Goal: Navigation & Orientation: Find specific page/section

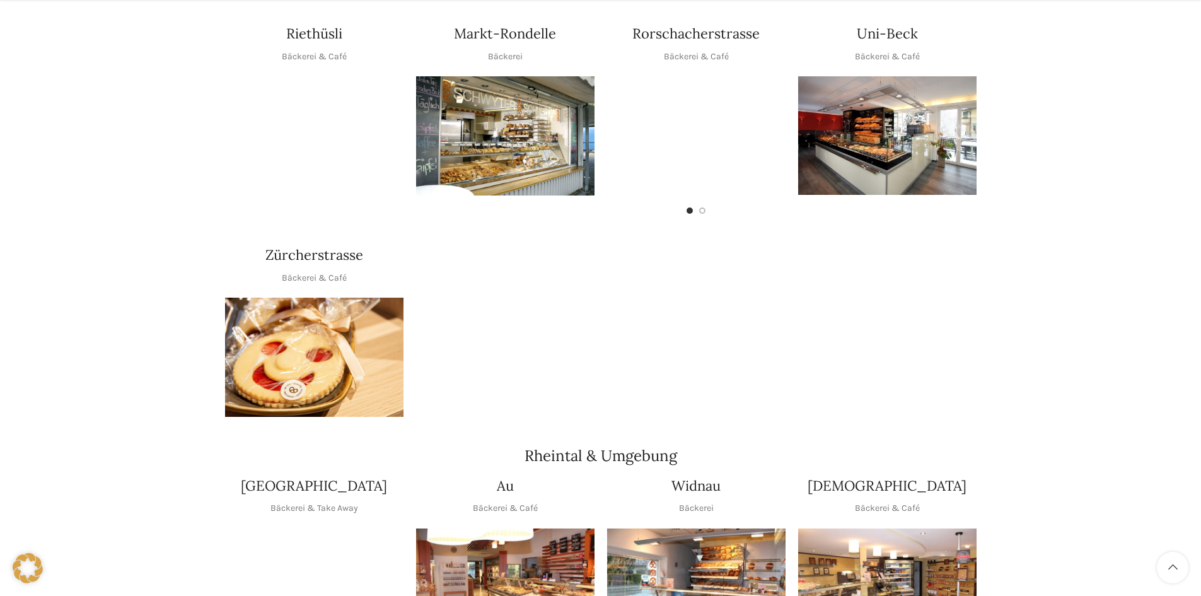
scroll to position [715, 0]
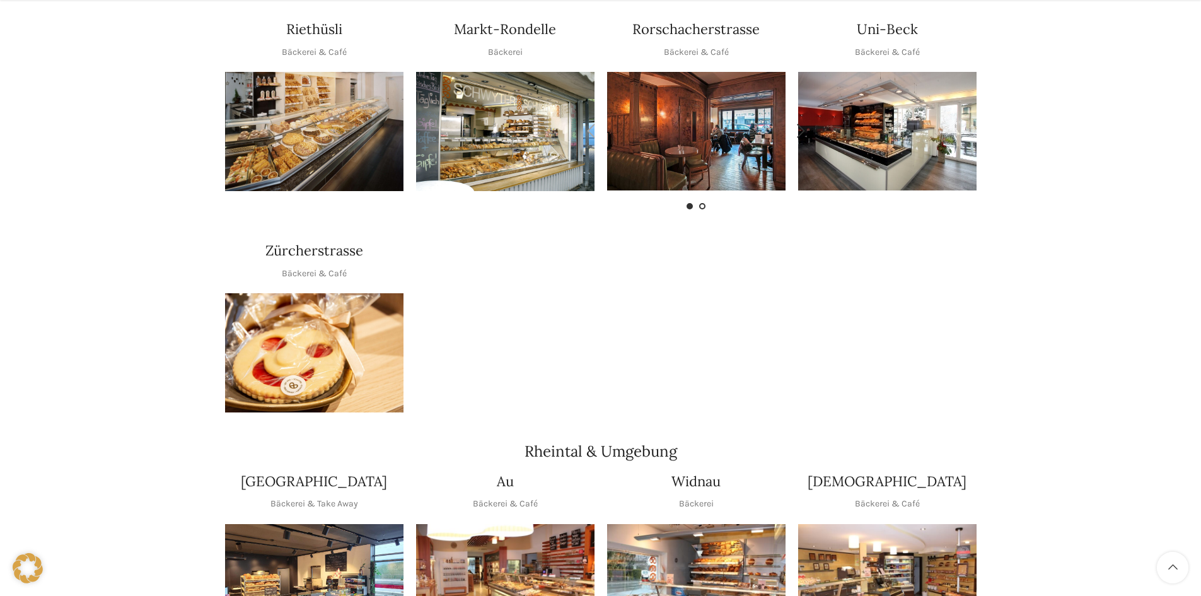
click at [702, 203] on span "Go to slide 2" at bounding box center [702, 206] width 6 height 6
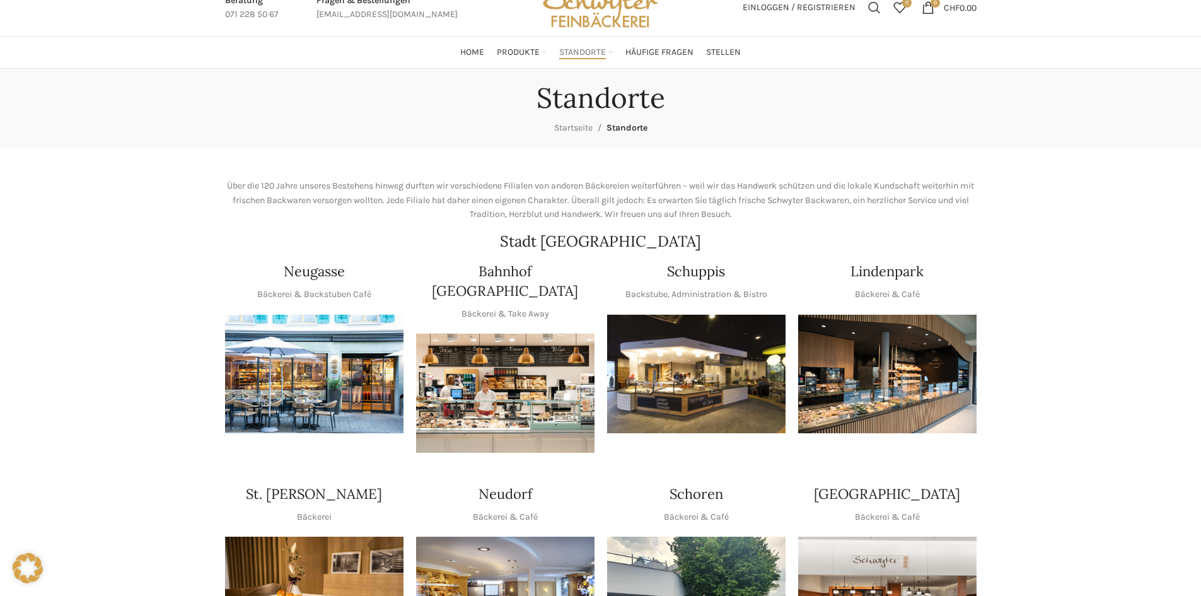
scroll to position [0, 0]
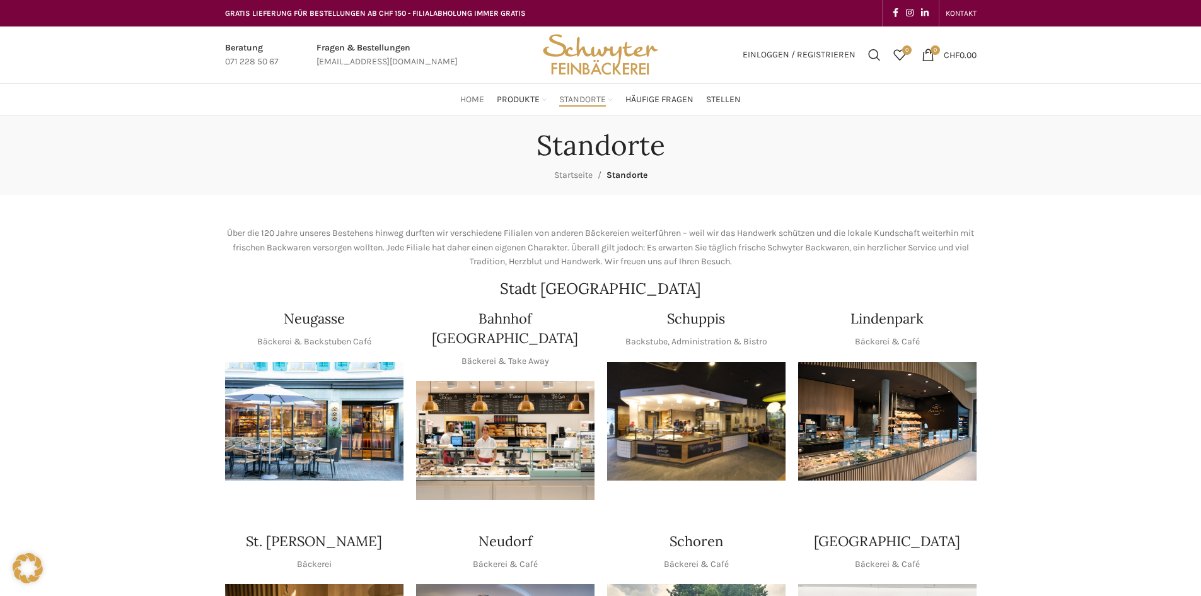
click at [473, 97] on span "Home" at bounding box center [472, 100] width 24 height 12
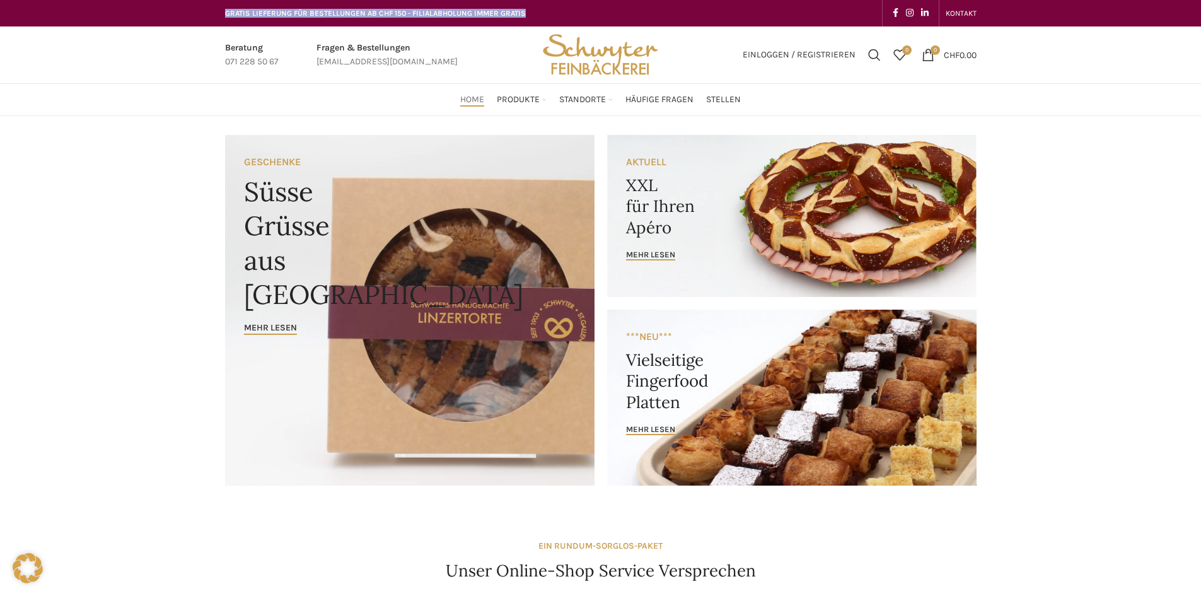
drag, startPoint x: 581, startPoint y: 9, endPoint x: 195, endPoint y: 17, distance: 385.8
click at [195, 17] on div "GRATIS LIEFERUNG FÜR BESTELLUNGEN AB CHF 150 - FILIALABHOLUNG IMMER GRATIS KONT…" at bounding box center [600, 13] width 1201 height 26
click at [175, 93] on div "Home Produkte PRODUKT KATEGORIEN Apéro & Häppchen Spezialitäten [PERSON_NAME] &…" at bounding box center [600, 100] width 1201 height 32
